Goal: Task Accomplishment & Management: Manage account settings

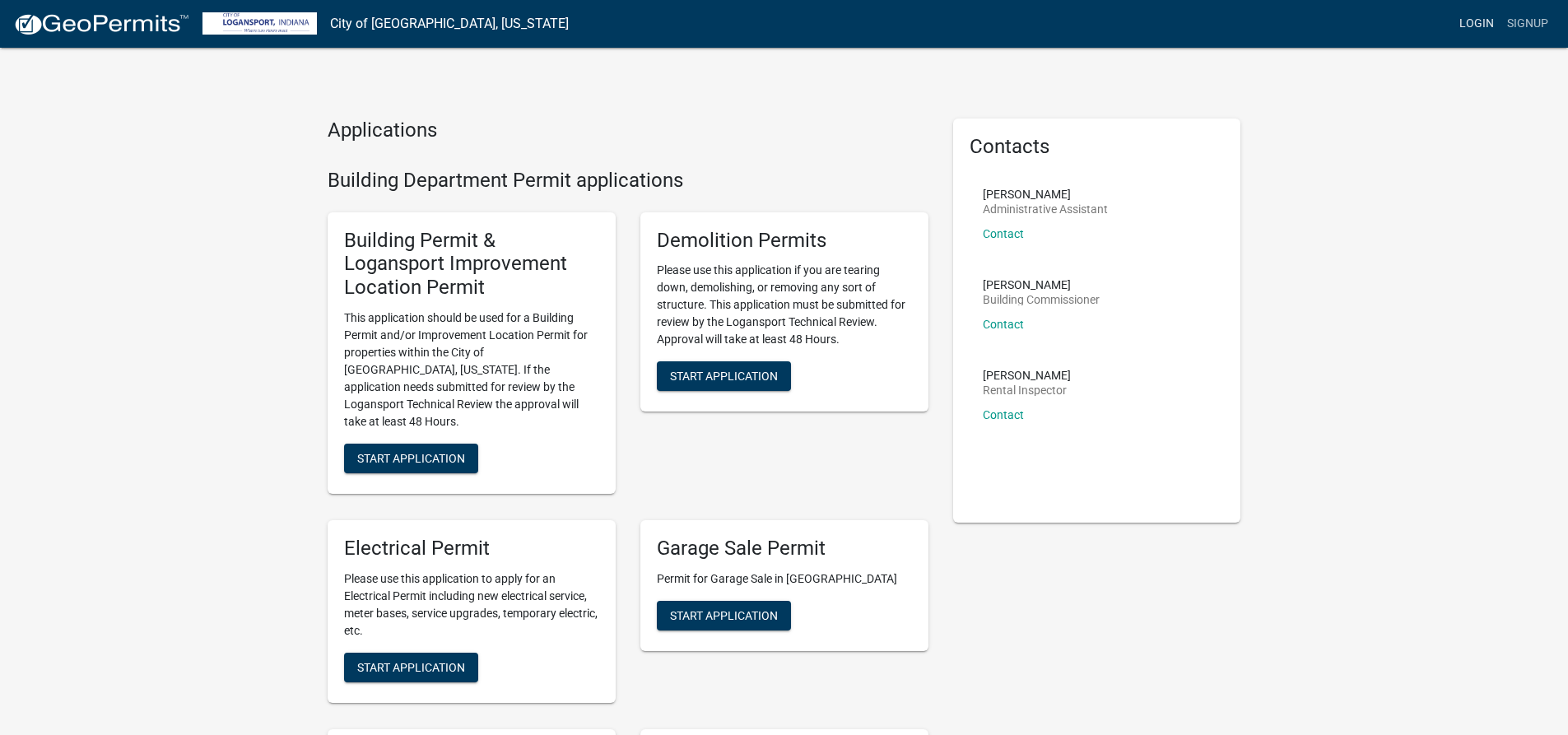
click at [1484, 17] on link "Login" at bounding box center [1476, 24] width 48 height 31
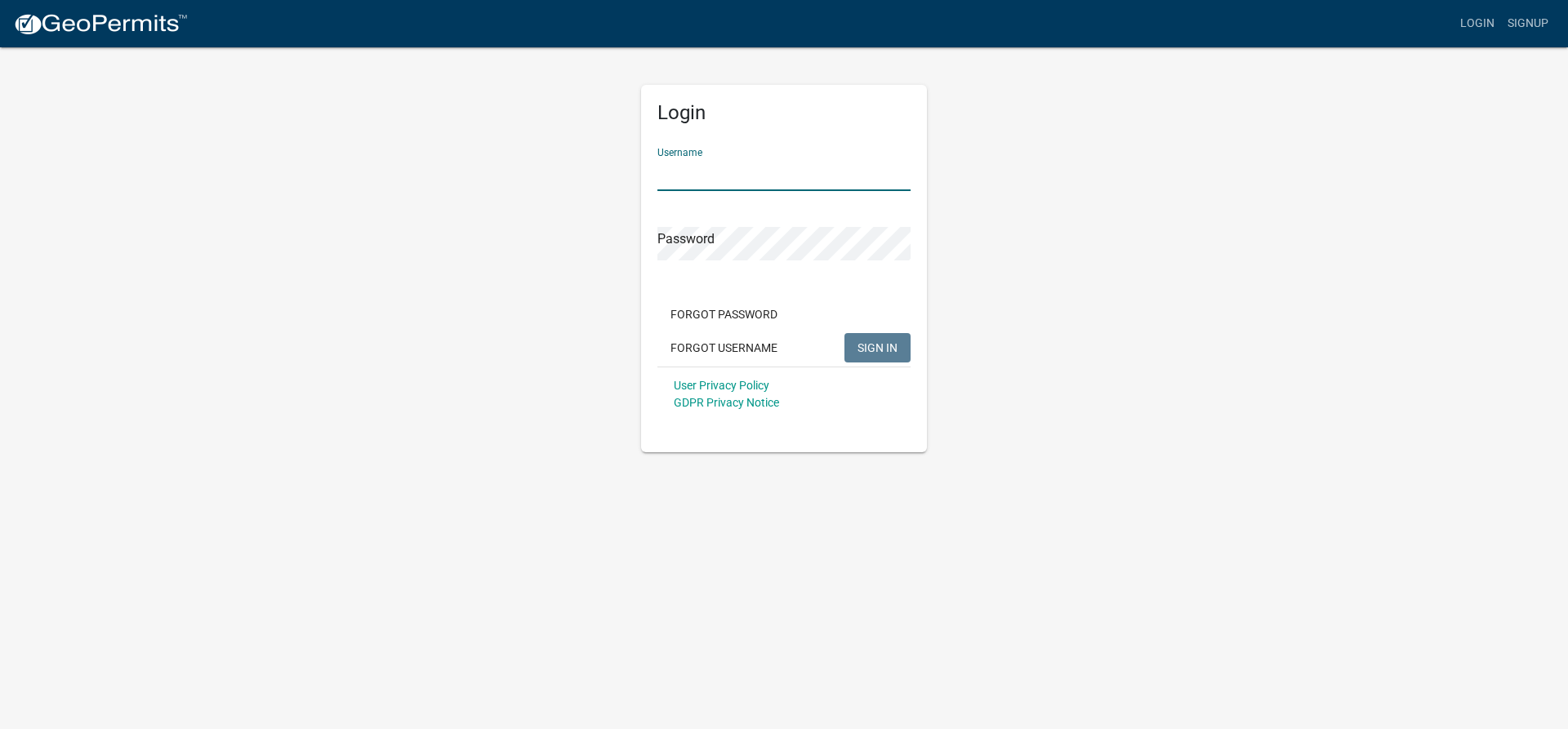
click at [733, 171] on input "Username" at bounding box center [784, 174] width 253 height 33
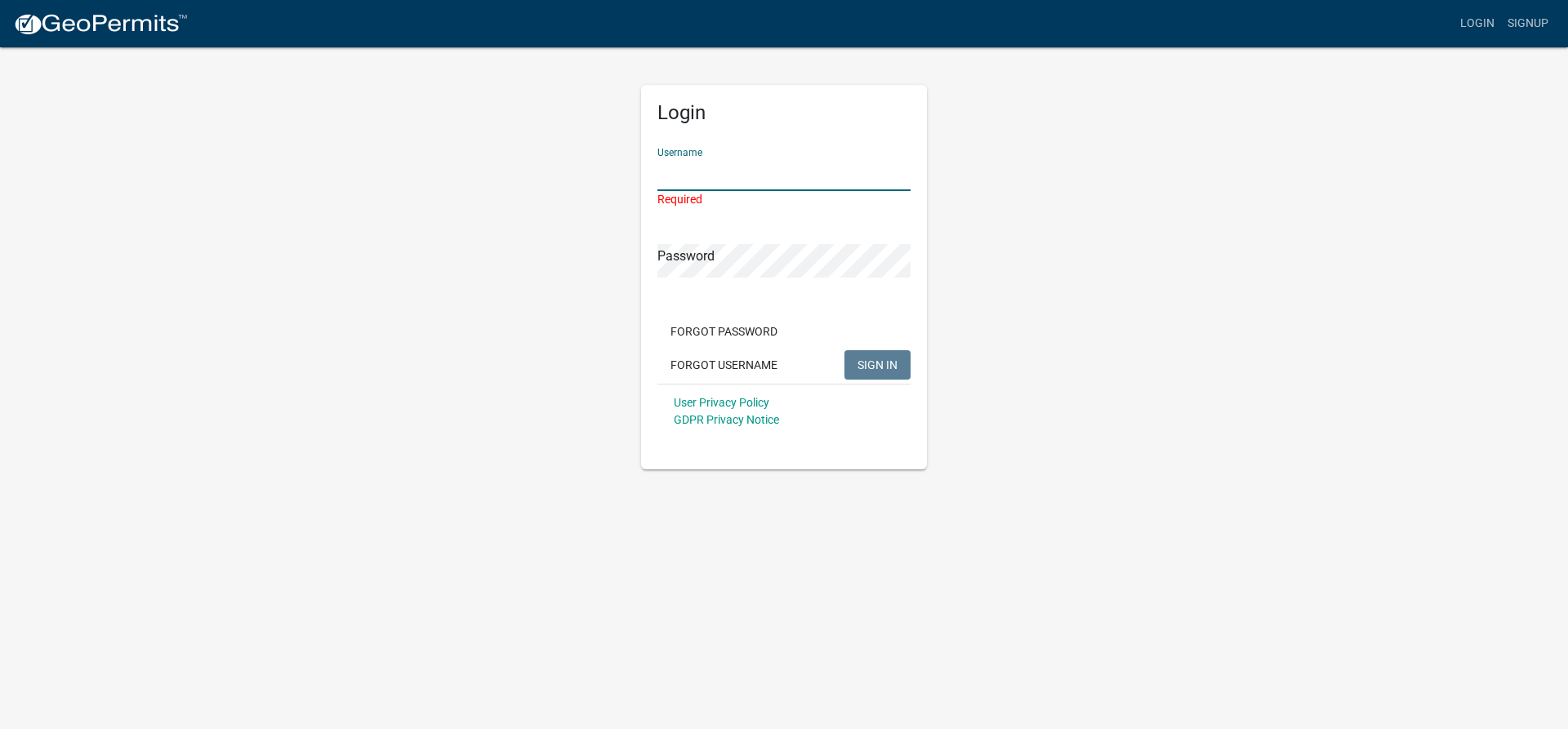
paste input "ARS"
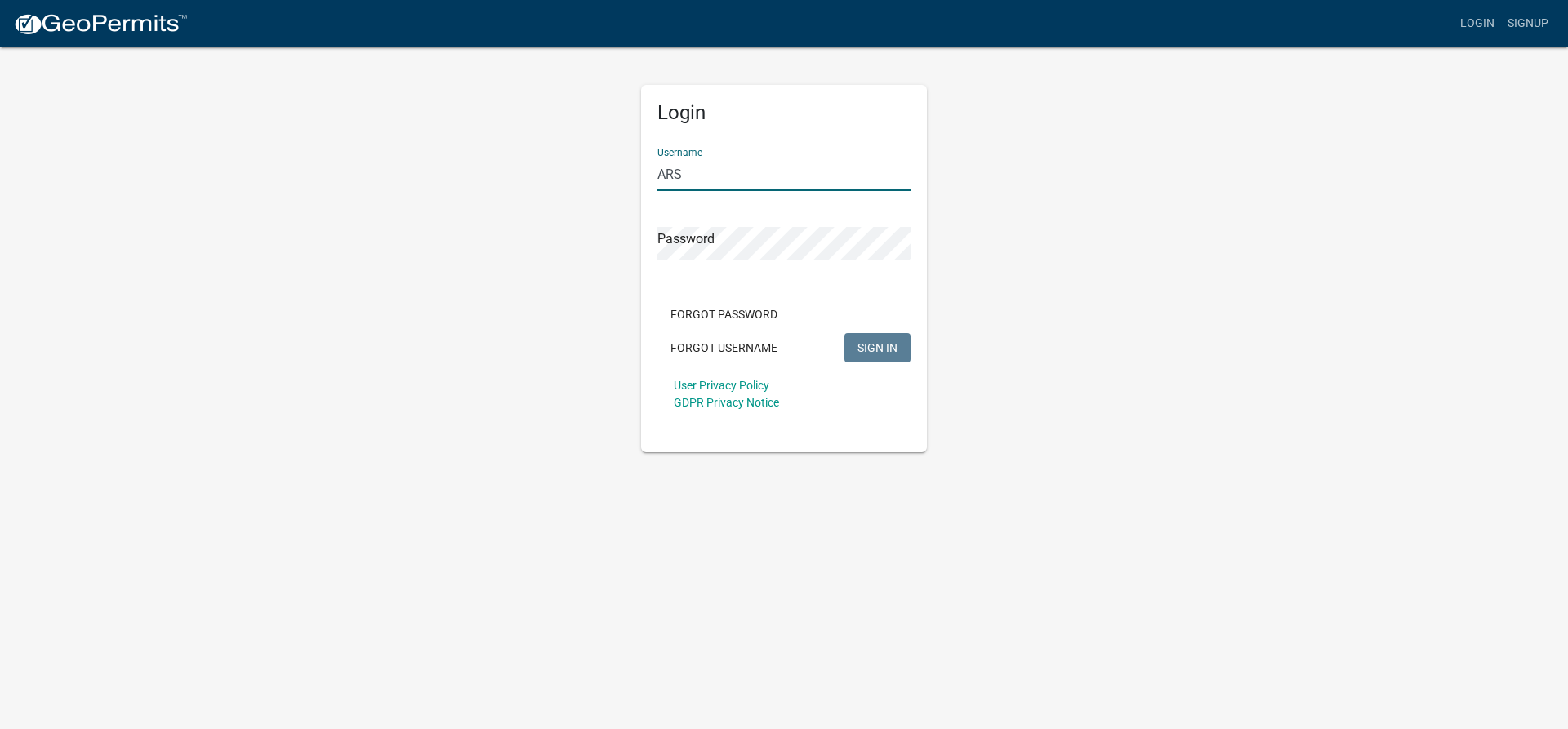
type input "ARS"
click at [875, 341] on span "SIGN IN" at bounding box center [877, 347] width 40 height 13
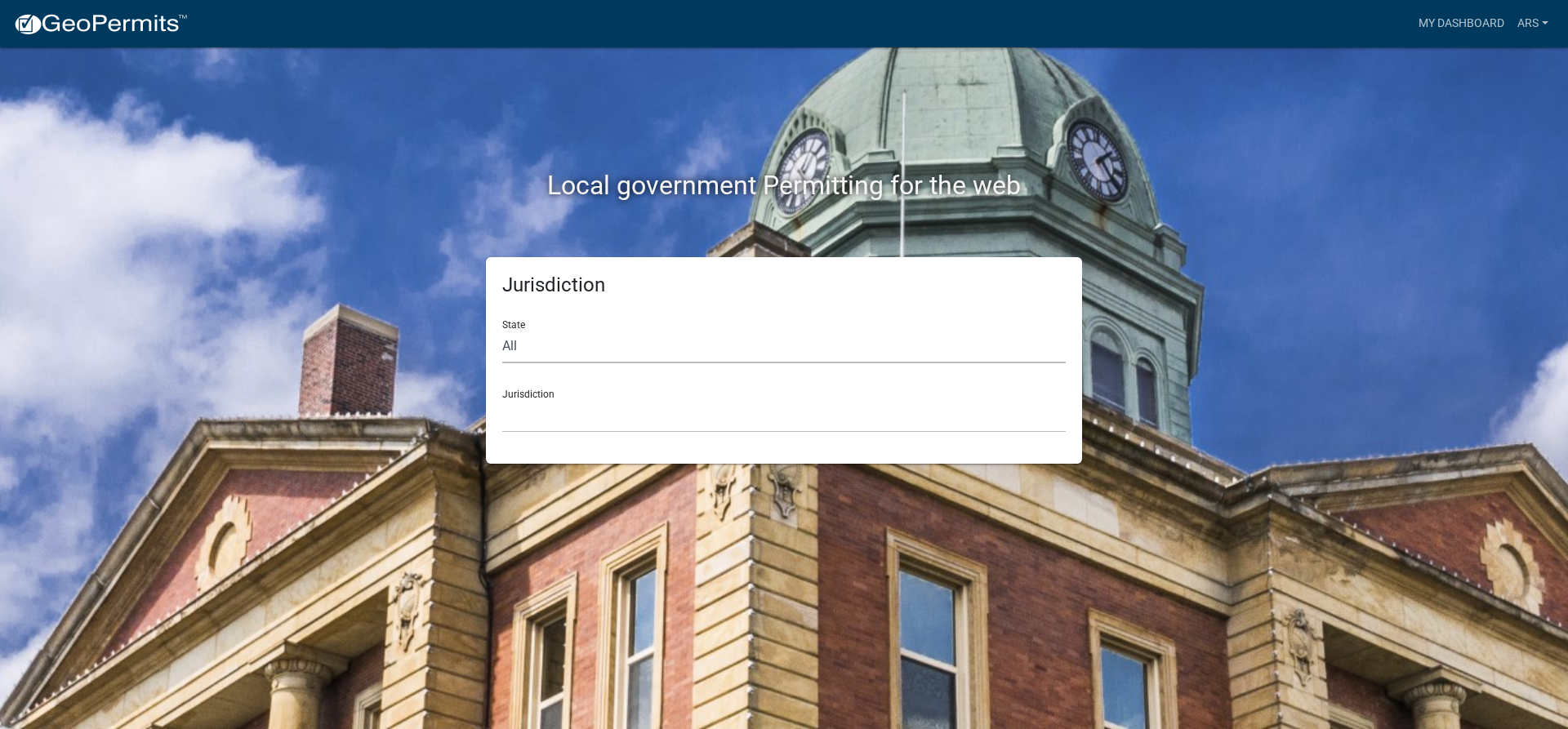
click at [549, 345] on select "All [US_STATE] [US_STATE] [US_STATE] [US_STATE] [US_STATE] [US_STATE] [US_STATE…" at bounding box center [784, 346] width 564 height 33
click at [524, 343] on select "All [US_STATE] [US_STATE] [US_STATE] [US_STATE] [US_STATE] [US_STATE] [US_STATE…" at bounding box center [784, 346] width 564 height 33
click at [550, 399] on select "[GEOGRAPHIC_DATA], [US_STATE] [GEOGRAPHIC_DATA], [US_STATE][PERSON_NAME][GEOGRA…" at bounding box center [784, 415] width 564 height 33
click at [529, 419] on select "[GEOGRAPHIC_DATA], [US_STATE] [GEOGRAPHIC_DATA], [US_STATE][PERSON_NAME][GEOGRA…" at bounding box center [784, 415] width 564 height 33
click at [521, 417] on select "[GEOGRAPHIC_DATA], [US_STATE] [GEOGRAPHIC_DATA], [US_STATE][PERSON_NAME][GEOGRA…" at bounding box center [784, 415] width 564 height 33
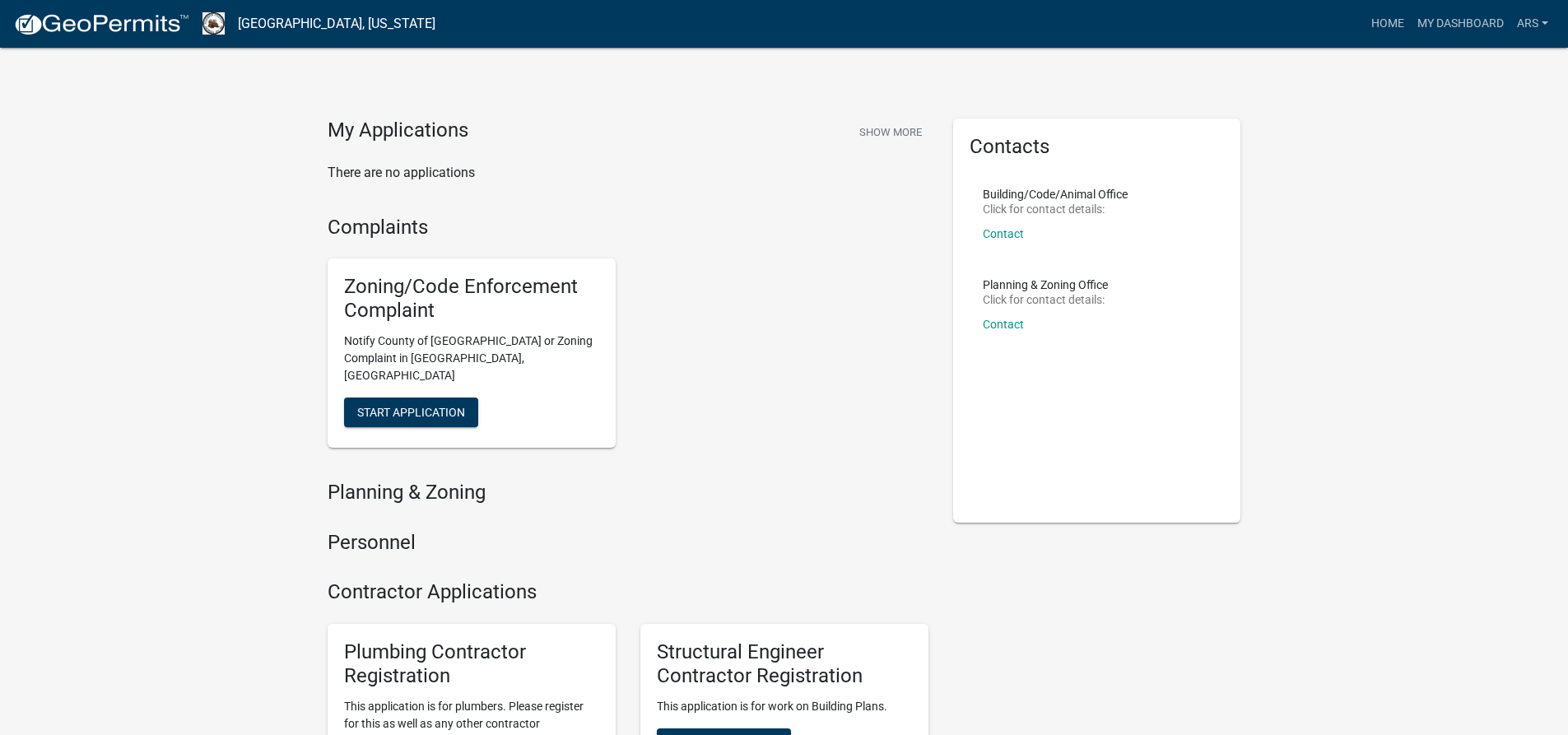
click at [644, 193] on div "My Applications Show More There are no applications" at bounding box center [628, 156] width 625 height 77
click at [1465, 23] on link "My Dashboard" at bounding box center [1461, 24] width 100 height 31
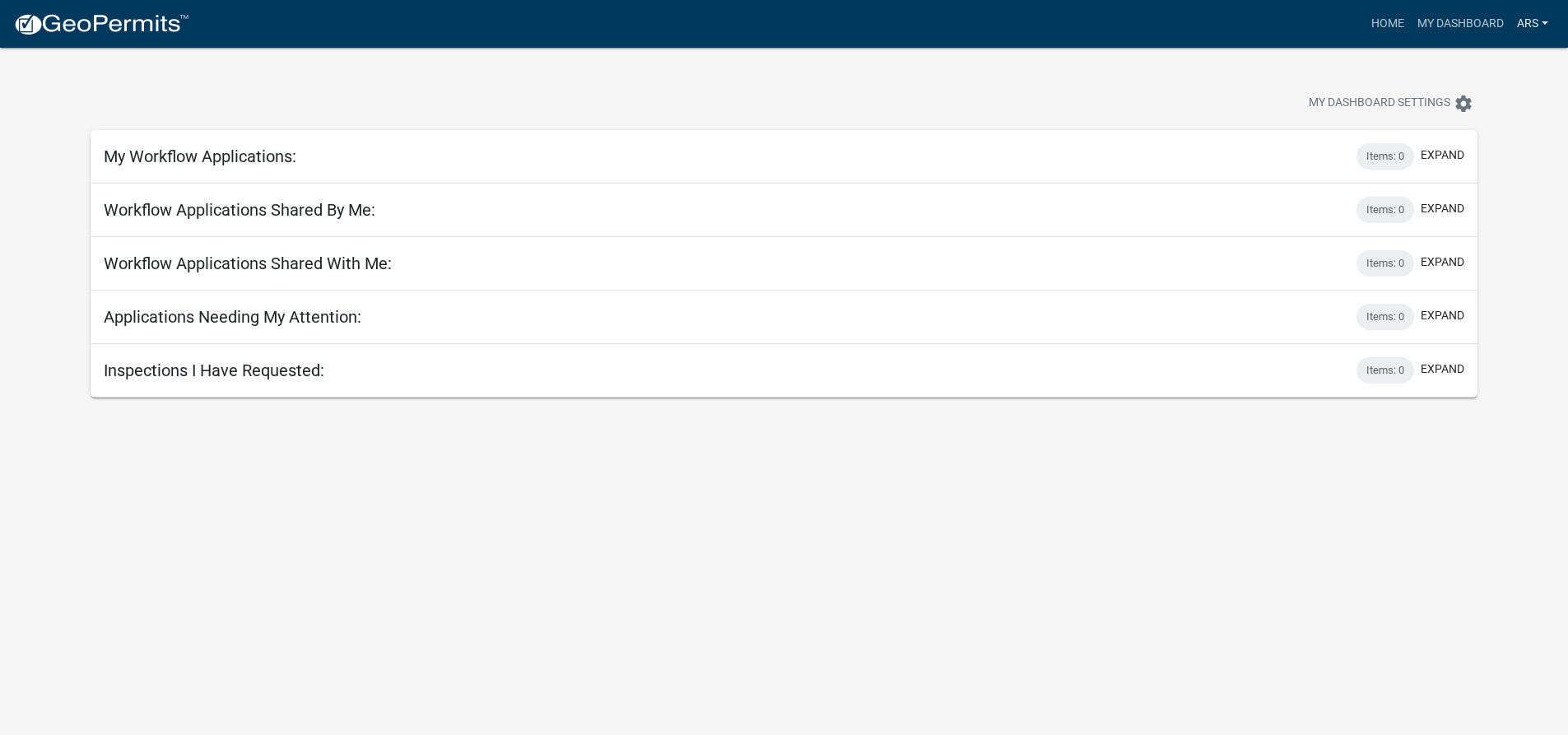
click at [1529, 23] on link "ARS" at bounding box center [1533, 24] width 45 height 31
click at [1467, 60] on link "Account" at bounding box center [1484, 67] width 141 height 39
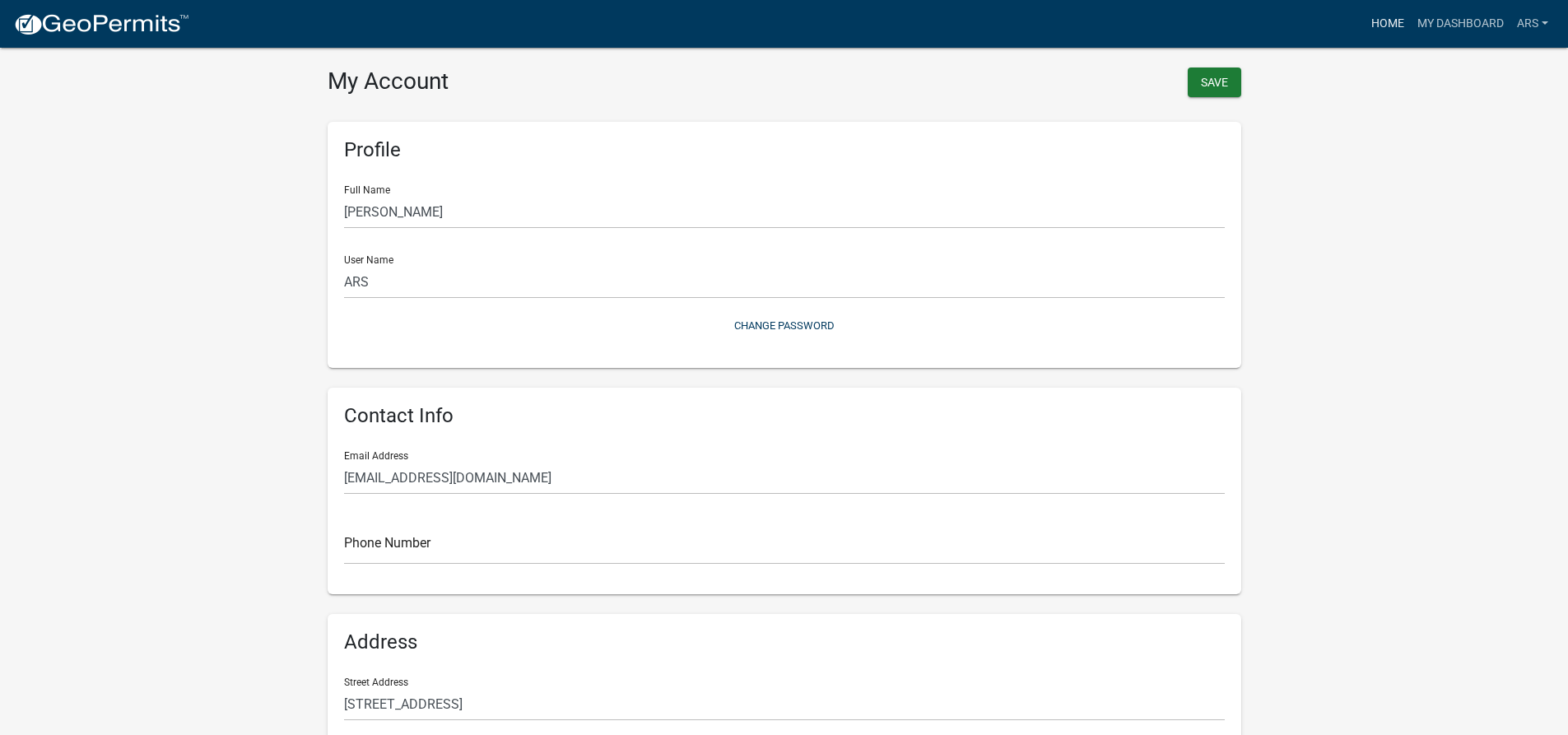
click at [1393, 22] on link "Home" at bounding box center [1387, 24] width 46 height 31
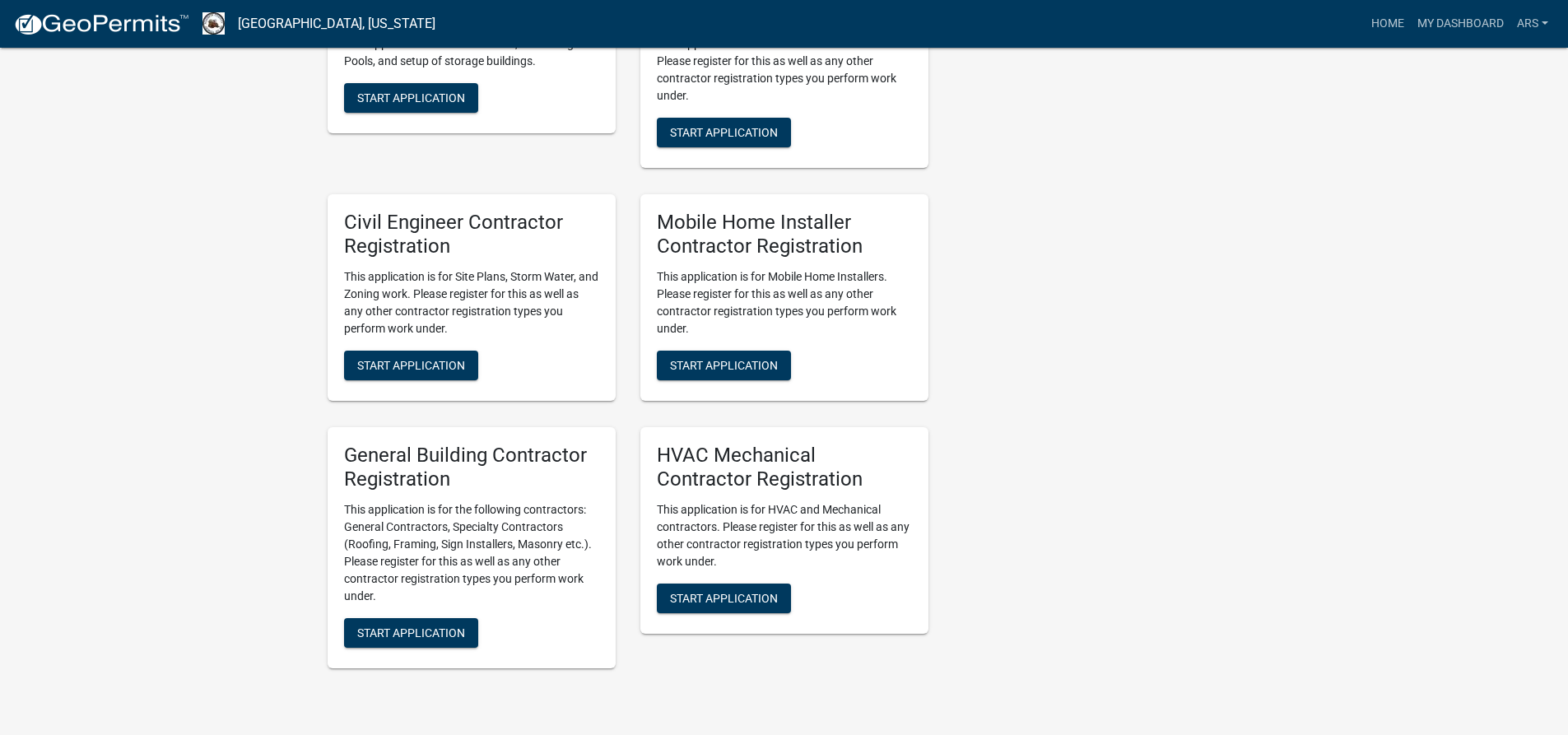
scroll to position [935, 0]
